Goal: Task Accomplishment & Management: Manage account settings

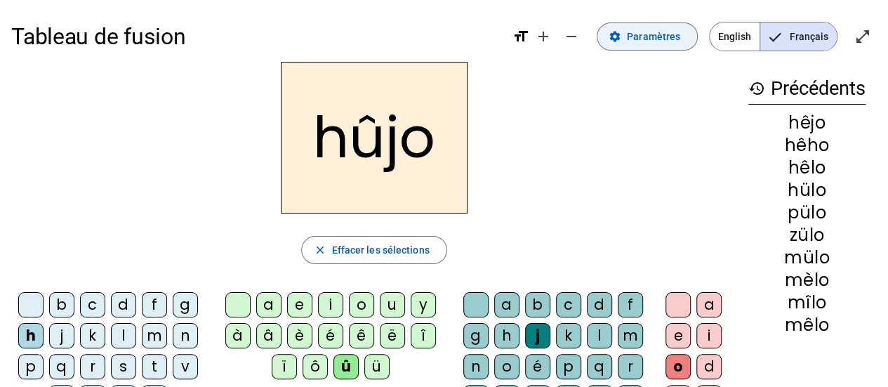
click at [653, 37] on span "Paramètres" at bounding box center [653, 36] width 53 height 17
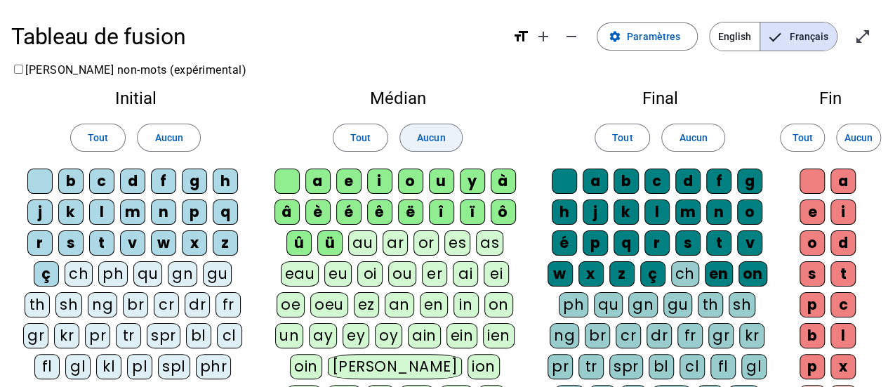
click at [443, 136] on span "Aucun" at bounding box center [431, 137] width 28 height 17
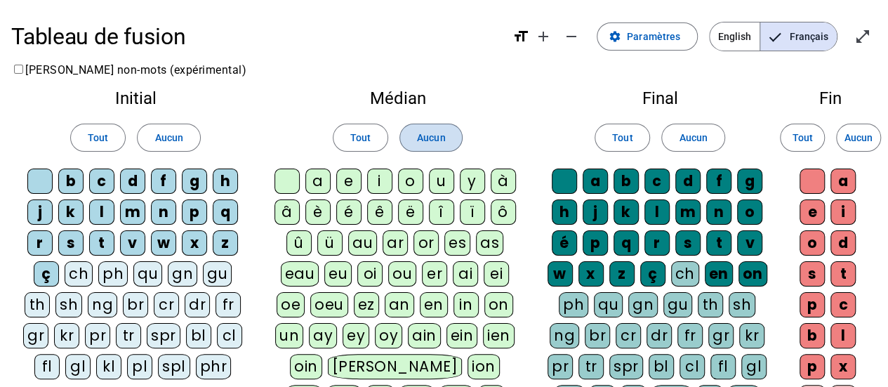
click at [443, 136] on span "Aucun" at bounding box center [431, 137] width 28 height 17
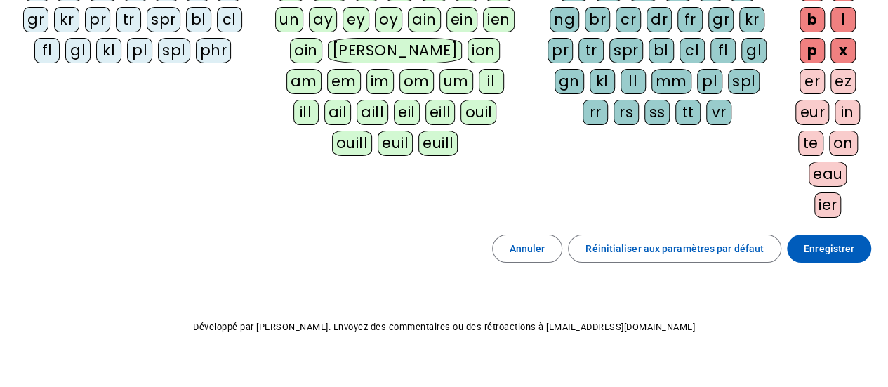
scroll to position [333, 0]
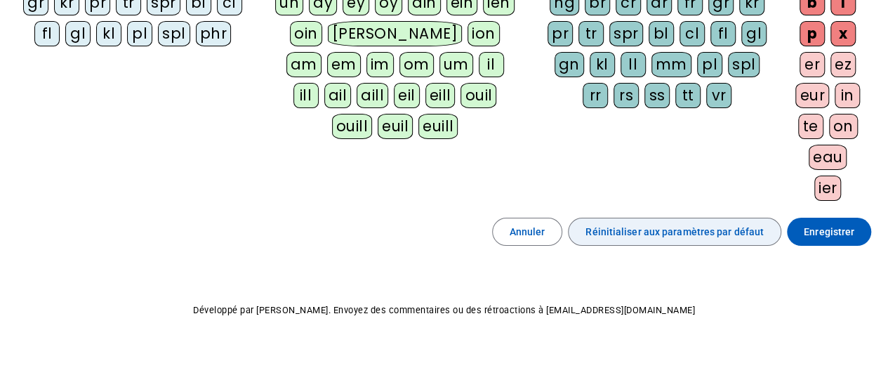
click at [723, 229] on span "Réinitialiser aux paramètres par défaut" at bounding box center [674, 231] width 178 height 17
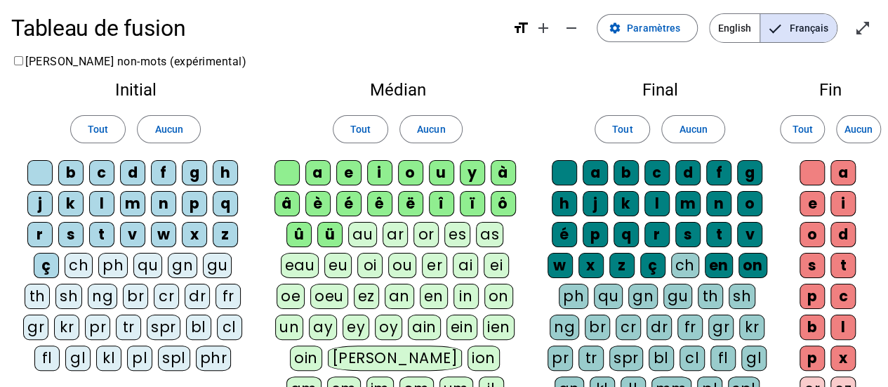
scroll to position [0, 0]
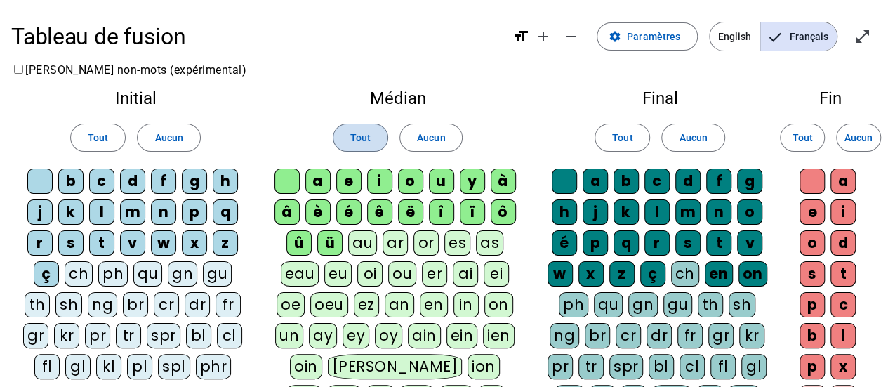
click at [362, 135] on span "Tout" at bounding box center [360, 137] width 20 height 17
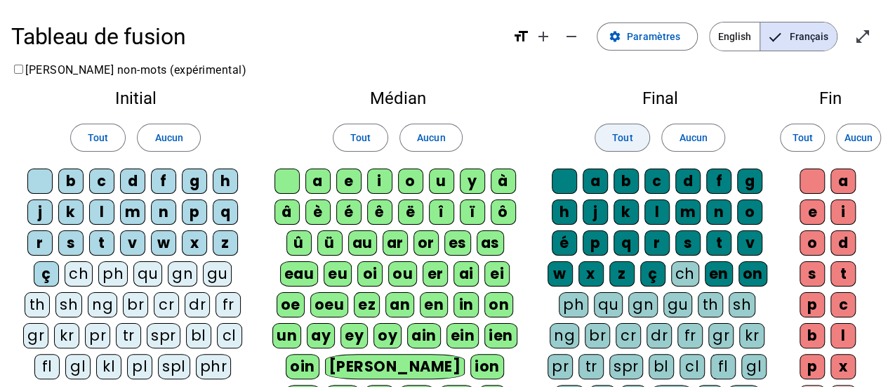
click at [634, 138] on span at bounding box center [622, 138] width 54 height 34
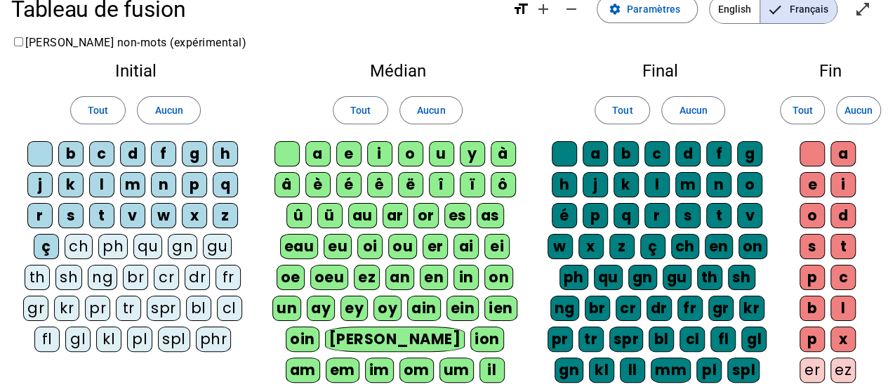
scroll to position [27, 0]
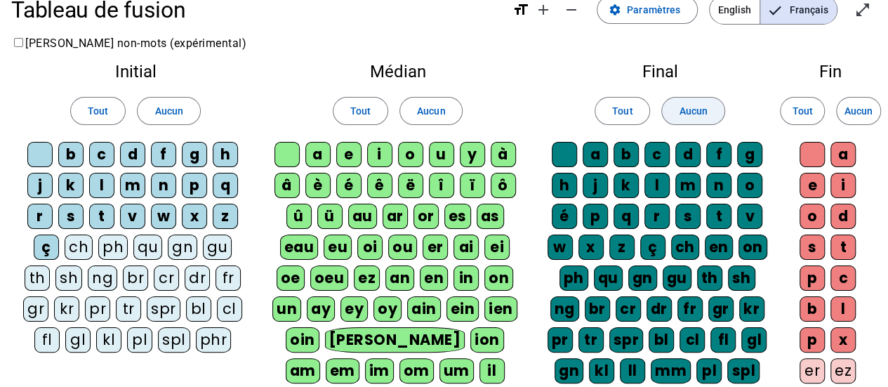
click at [675, 112] on span at bounding box center [693, 111] width 62 height 34
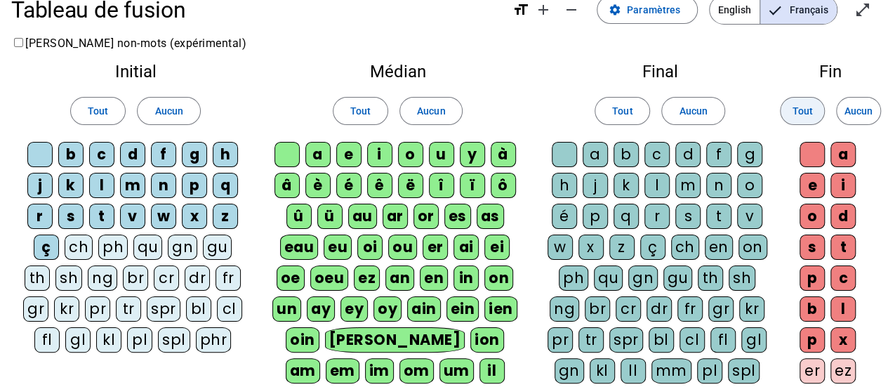
click at [797, 113] on span "Tout" at bounding box center [802, 110] width 20 height 17
